Goal: Task Accomplishment & Management: Manage account settings

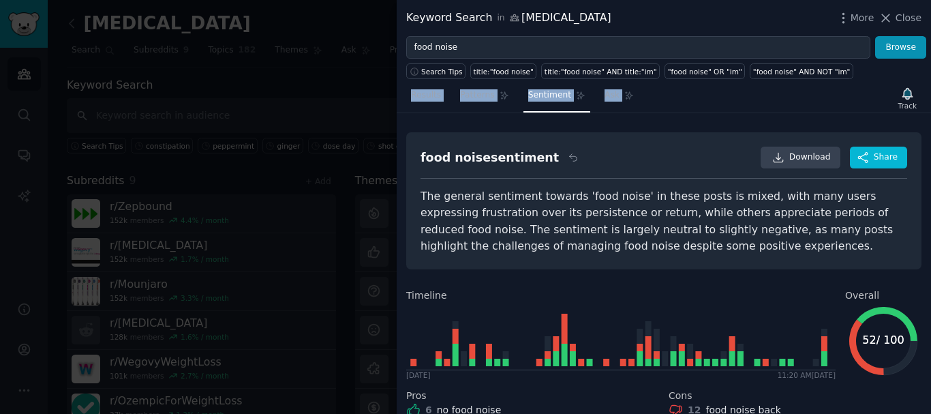
scroll to position [57, 0]
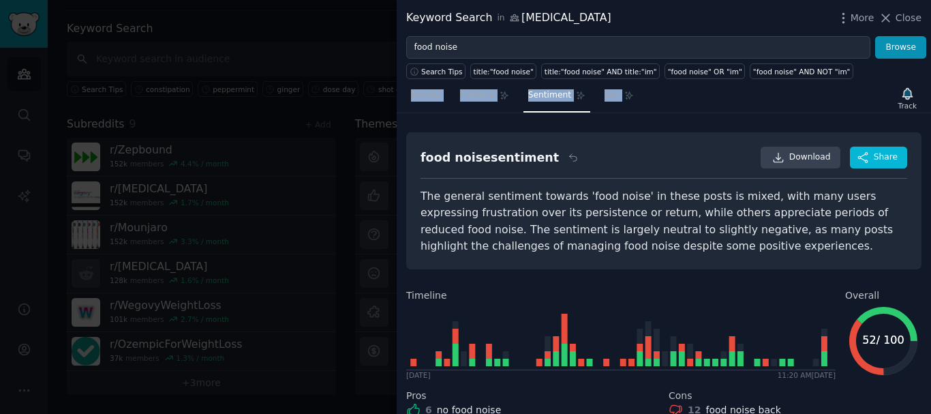
click at [893, 17] on icon at bounding box center [886, 18] width 14 height 14
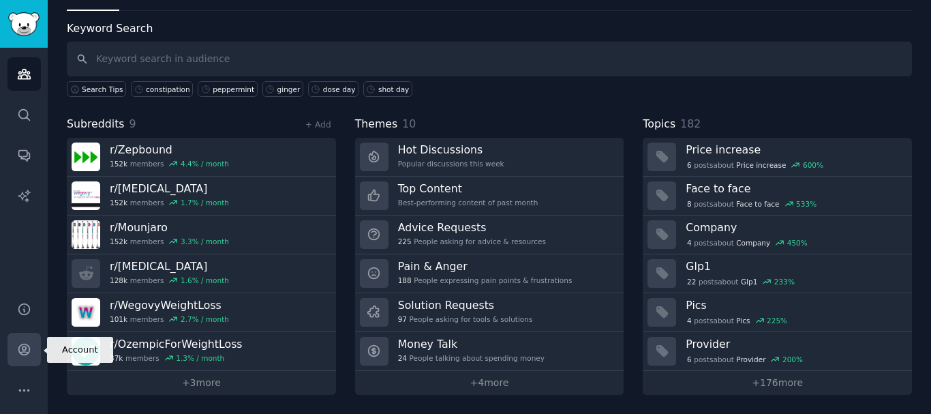
click at [17, 351] on icon "Sidebar" at bounding box center [24, 349] width 14 height 14
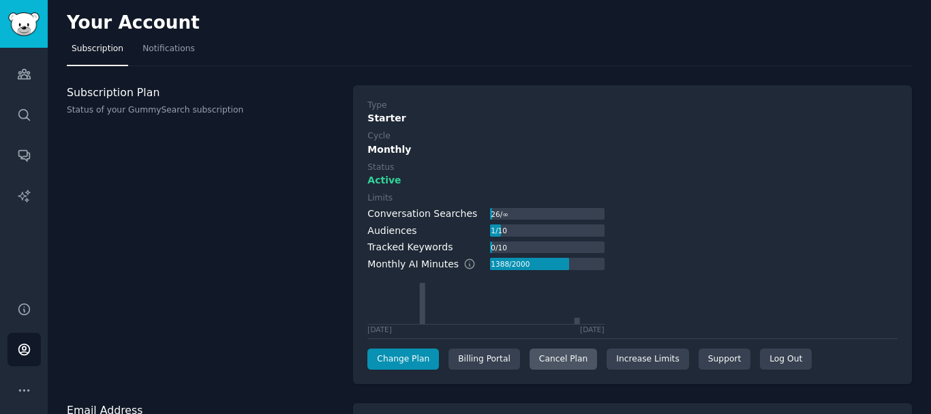
click at [535, 361] on div "Cancel Plan" at bounding box center [563, 359] width 67 height 22
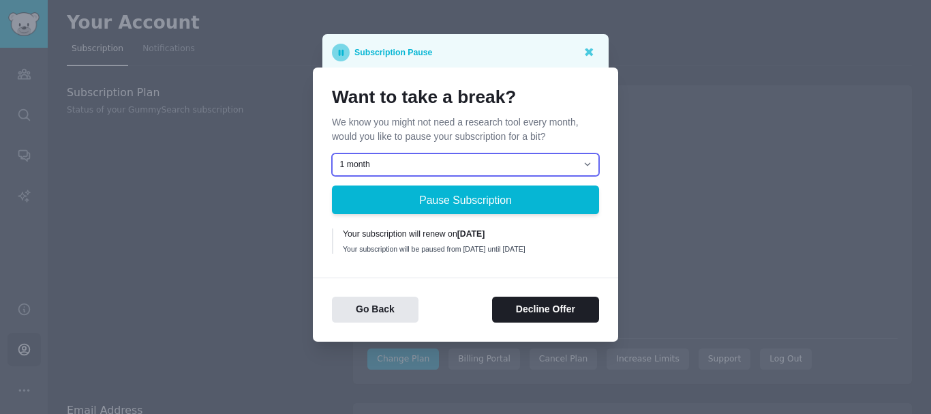
click at [577, 156] on select "1 month 2 months 3 months Choose a custom date to resume" at bounding box center [465, 164] width 267 height 23
click at [599, 273] on div "Want to take a break? We know you might not need a research tool every month, w…" at bounding box center [465, 204] width 305 height 275
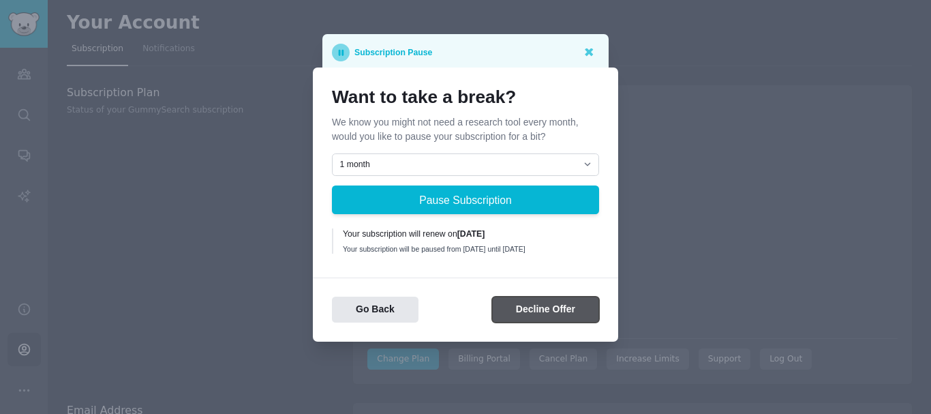
click at [534, 315] on button "Decline Offer" at bounding box center [545, 309] width 107 height 27
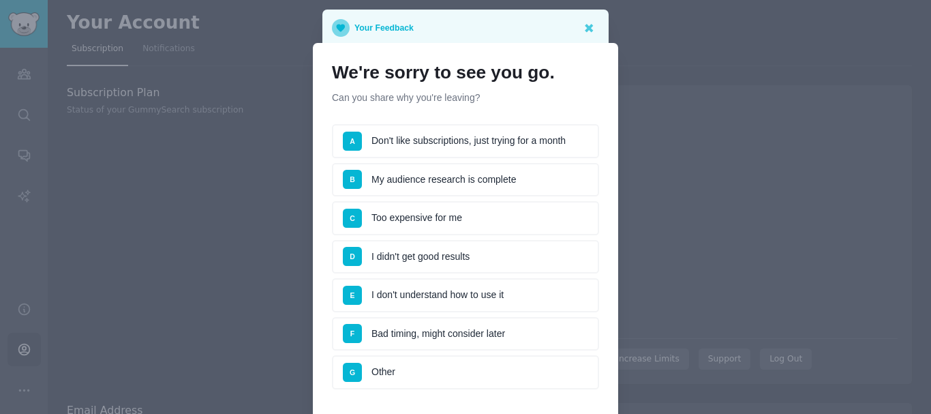
click at [393, 212] on li "C Too expensive for me" at bounding box center [465, 218] width 267 height 34
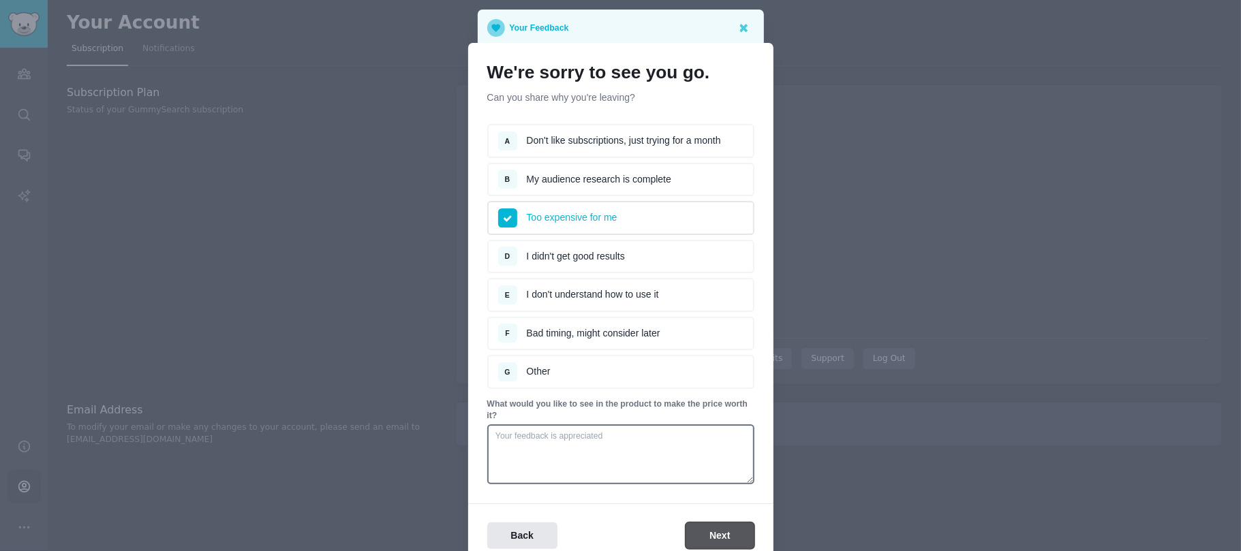
click at [727, 413] on button "Next" at bounding box center [720, 536] width 68 height 27
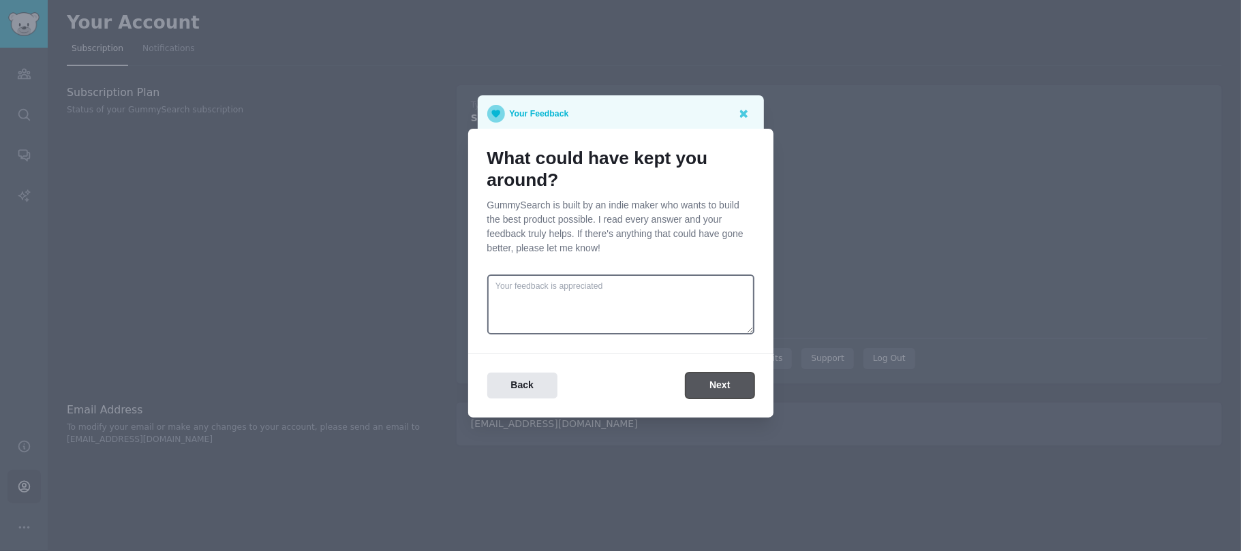
click at [720, 375] on button "Next" at bounding box center [720, 386] width 68 height 27
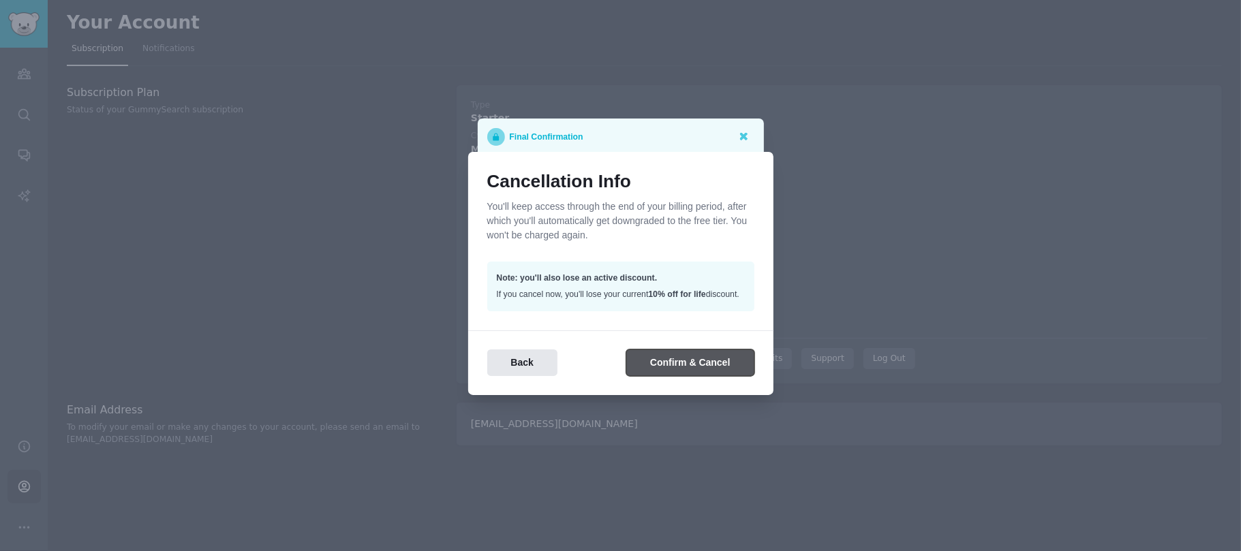
click at [687, 361] on button "Confirm & Cancel" at bounding box center [689, 363] width 127 height 27
